Goal: Transaction & Acquisition: Purchase product/service

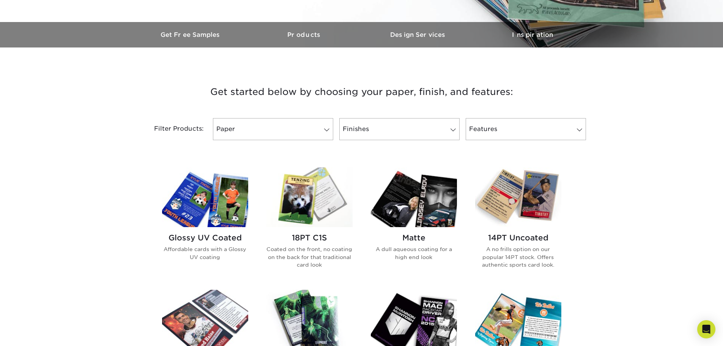
scroll to position [221, 0]
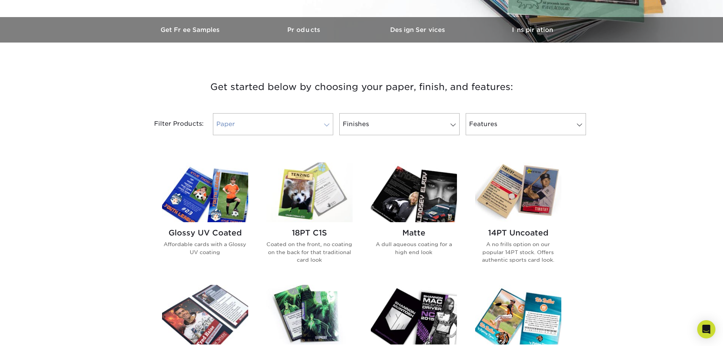
click at [330, 121] on link "Paper" at bounding box center [273, 124] width 120 height 22
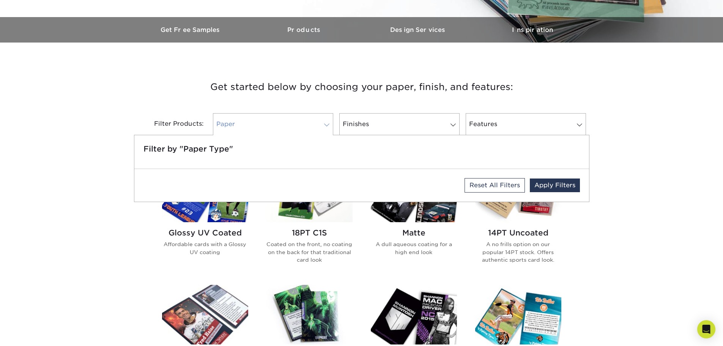
click at [330, 121] on link "Paper" at bounding box center [273, 124] width 120 height 22
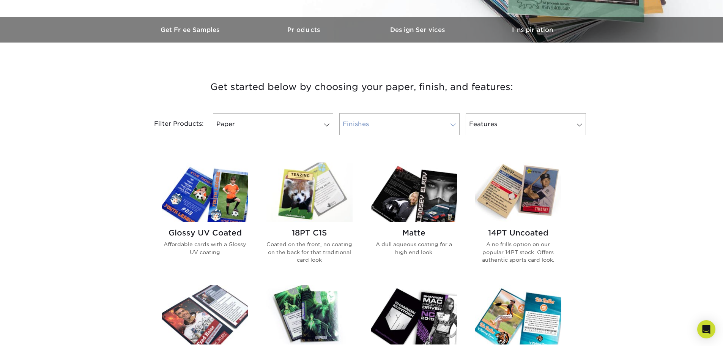
click at [453, 127] on span at bounding box center [453, 125] width 11 height 6
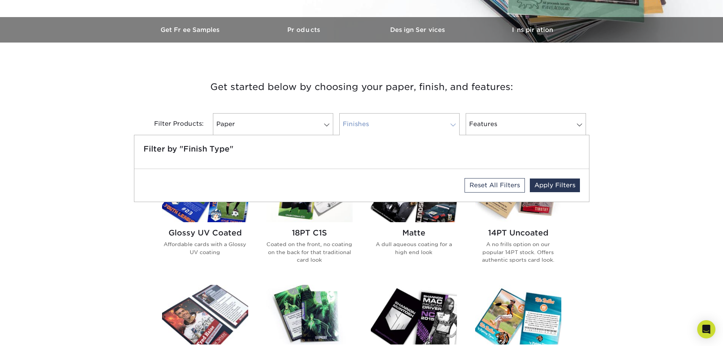
click at [453, 127] on span at bounding box center [453, 125] width 11 height 6
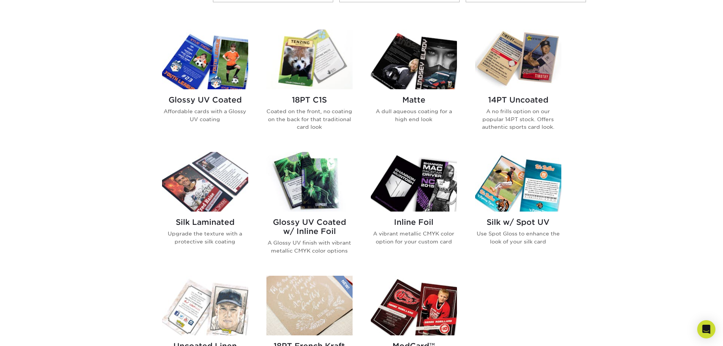
scroll to position [354, 0]
click at [203, 97] on h2 "Glossy UV Coated" at bounding box center [205, 99] width 86 height 9
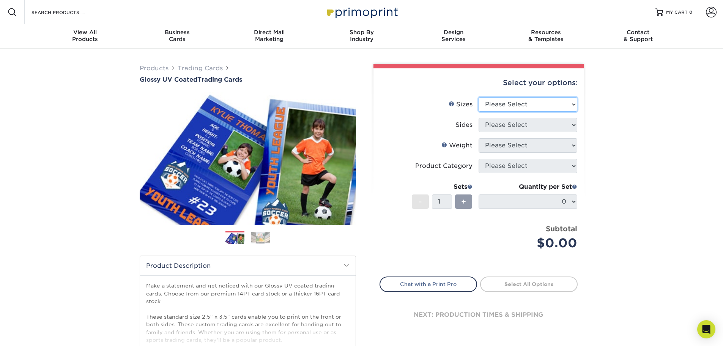
click at [569, 102] on select "Please Select 2.5" x 3.5"" at bounding box center [528, 104] width 99 height 14
select select "2.50x3.50"
click at [479, 97] on select "Please Select 2.5" x 3.5"" at bounding box center [528, 104] width 99 height 14
click at [570, 125] on select "Please Select Print Both Sides Print Front Only" at bounding box center [528, 125] width 99 height 14
select select "13abbda7-1d64-4f25-8bb2-c179b224825d"
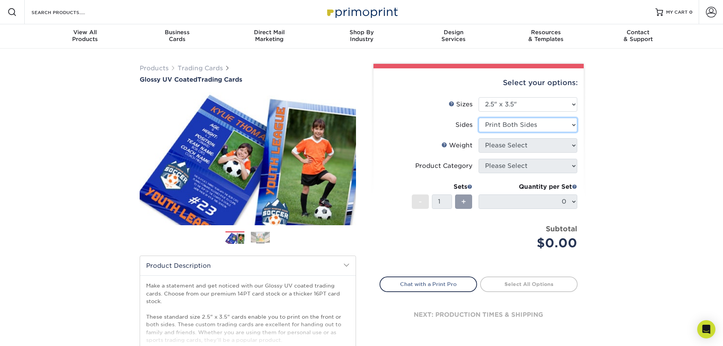
click at [479, 118] on select "Please Select Print Both Sides Print Front Only" at bounding box center [528, 125] width 99 height 14
click at [572, 149] on select "Please Select 16PT 14PT 18PT C1S" at bounding box center [528, 145] width 99 height 14
select select "16PT"
click at [479, 138] on select "Please Select 16PT 14PT 18PT C1S" at bounding box center [528, 145] width 99 height 14
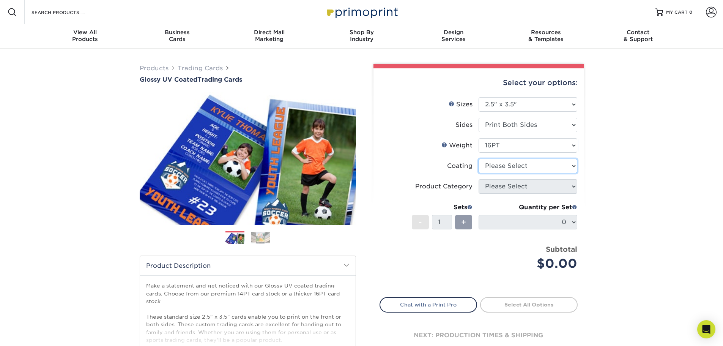
click at [572, 167] on select at bounding box center [528, 166] width 99 height 14
select select "ae367451-b2b8-45df-a344-0f05b6a12993"
click at [479, 159] on select at bounding box center [528, 166] width 99 height 14
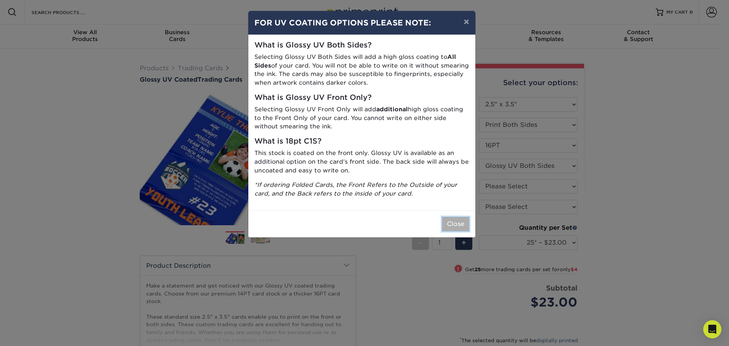
click at [453, 225] on button "Close" at bounding box center [455, 224] width 27 height 14
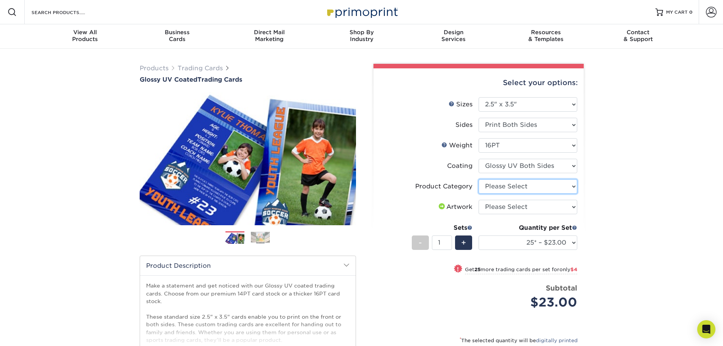
click at [573, 183] on select "Please Select Trading Cards" at bounding box center [528, 186] width 99 height 14
select select "c2f9bce9-36c2-409d-b101-c29d9d031e18"
click at [479, 179] on select "Please Select Trading Cards" at bounding box center [528, 186] width 99 height 14
click at [573, 207] on select "Please Select I will upload files I need a design - $100" at bounding box center [528, 207] width 99 height 14
select select "upload"
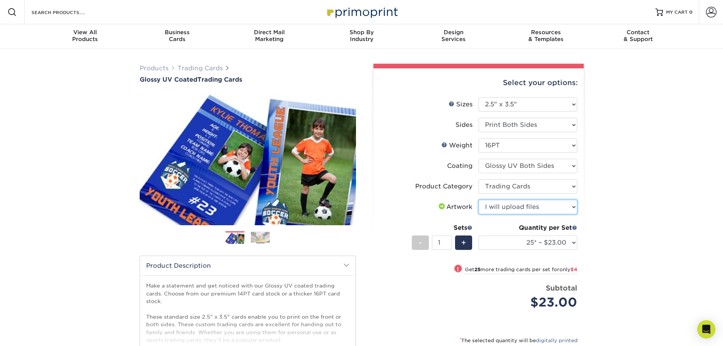
click at [479, 200] on select "Please Select I will upload files I need a design - $100" at bounding box center [528, 207] width 99 height 14
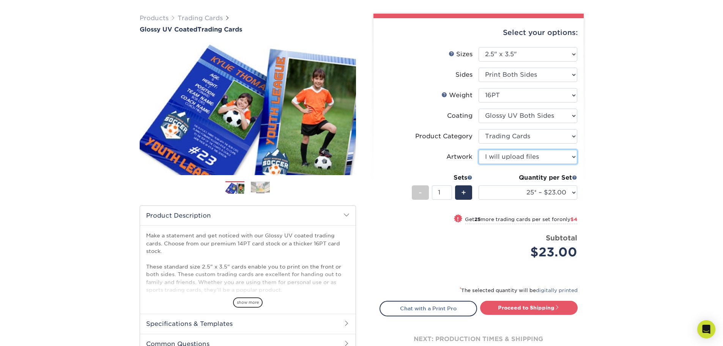
scroll to position [53, 0]
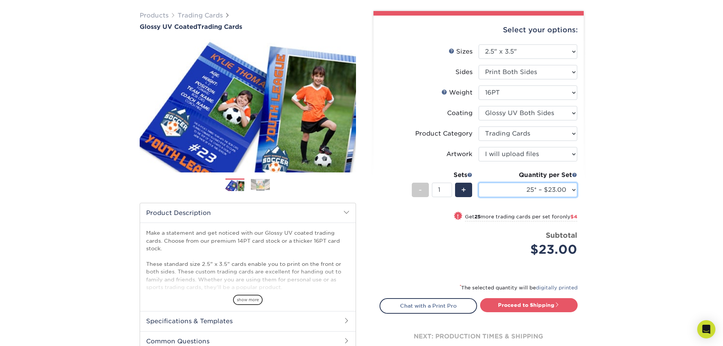
click at [573, 192] on select "25* – $23.00 50* – $27.00 75* – $33.00 100* – $37.00 250* – $47.00 500 – $58.00…" at bounding box center [528, 190] width 99 height 14
click at [479, 183] on select "25* – $23.00 50* – $27.00 75* – $33.00 100* – $37.00 250* – $47.00 500 – $58.00…" at bounding box center [528, 190] width 99 height 14
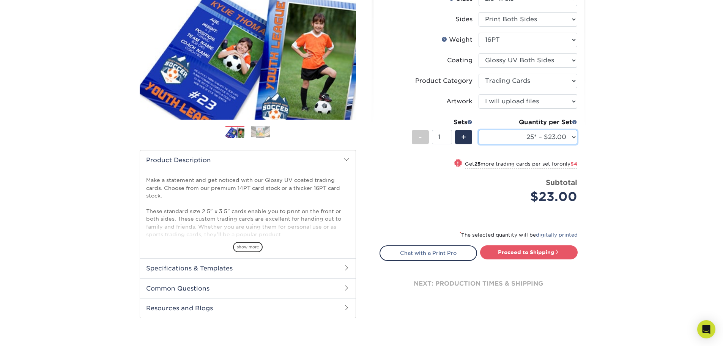
scroll to position [106, 0]
click at [255, 248] on span "show more" at bounding box center [248, 246] width 30 height 10
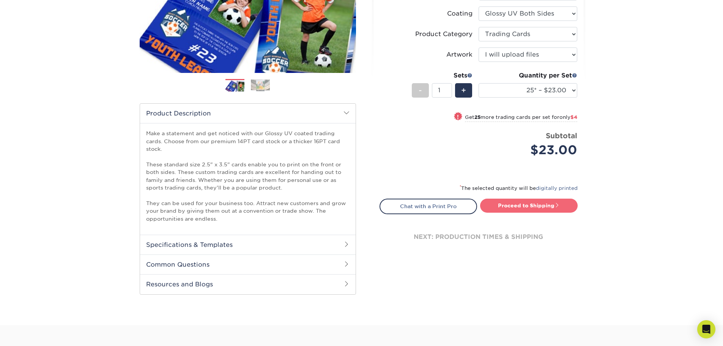
scroll to position [153, 0]
click at [569, 207] on link "Proceed to Shipping" at bounding box center [529, 205] width 98 height 14
type input "Set 1"
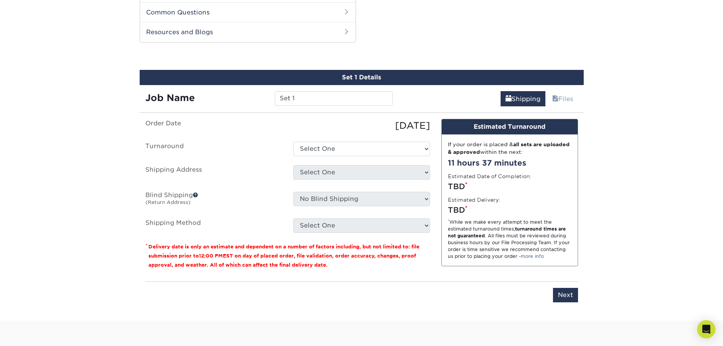
scroll to position [410, 0]
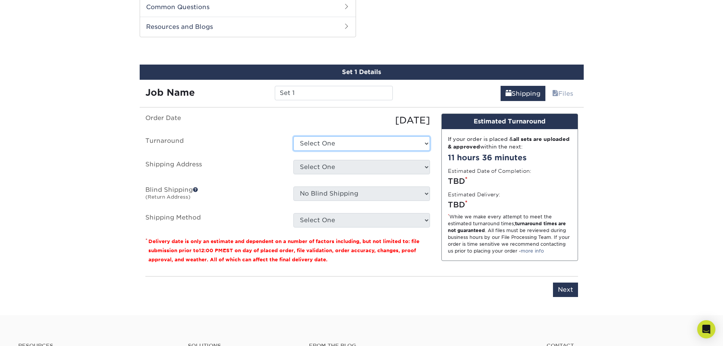
click at [421, 142] on select "Select One 2-4 Business Days 2 Day Next Business Day" at bounding box center [361, 143] width 137 height 14
click at [234, 160] on label "Shipping Address" at bounding box center [214, 168] width 148 height 17
click at [422, 145] on select "Select One 2-4 Business Days 2 Day Next Business Day" at bounding box center [361, 143] width 137 height 14
select select "ef1172ad-6318-4692-b71b-0c3b021d6cc2"
click at [293, 136] on select "Select One 2-4 Business Days 2 Day Next Business Day" at bounding box center [361, 143] width 137 height 14
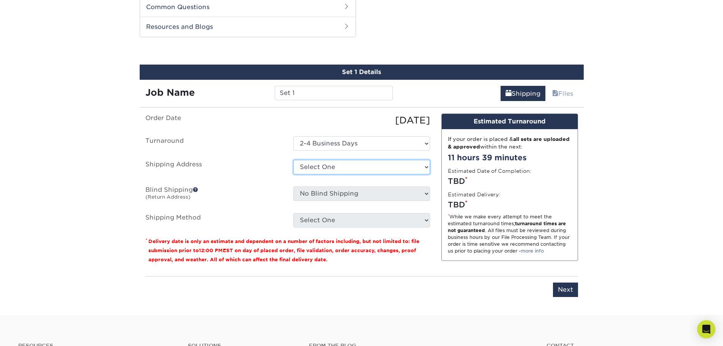
click at [424, 168] on select "Select One + Add New Address - Login" at bounding box center [361, 167] width 137 height 14
click at [260, 214] on label "Shipping Method" at bounding box center [214, 220] width 148 height 14
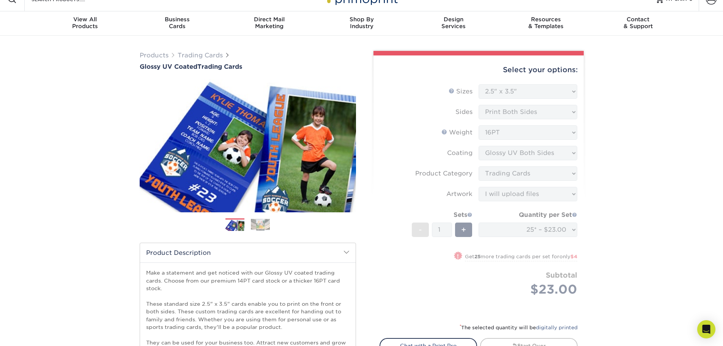
scroll to position [0, 0]
